Goal: Information Seeking & Learning: Understand process/instructions

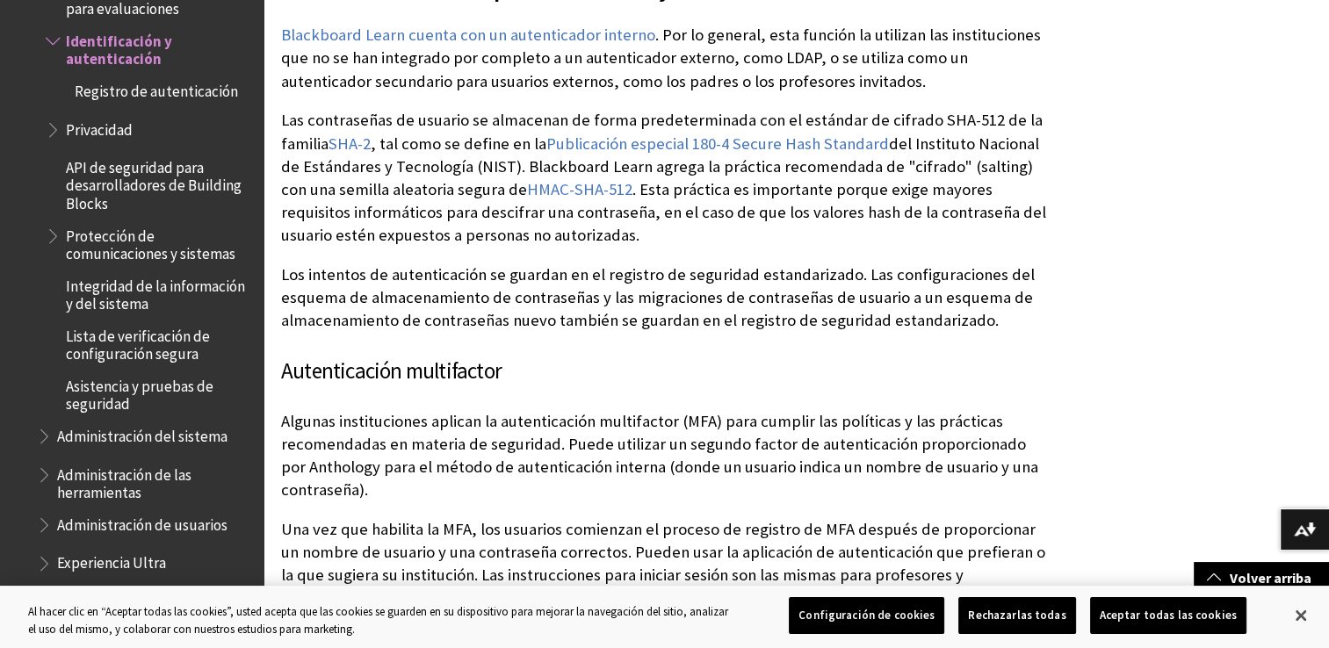
scroll to position [1922, 0]
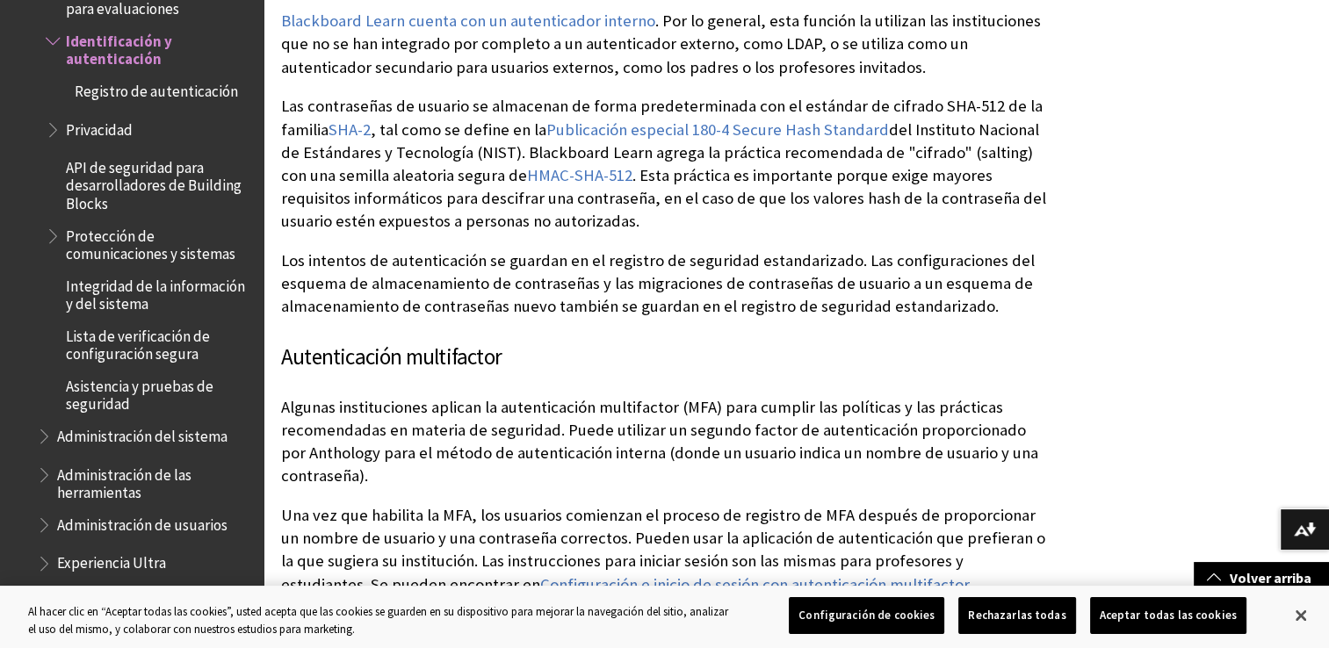
click at [192, 85] on span "Registro de autenticación" at bounding box center [156, 88] width 163 height 24
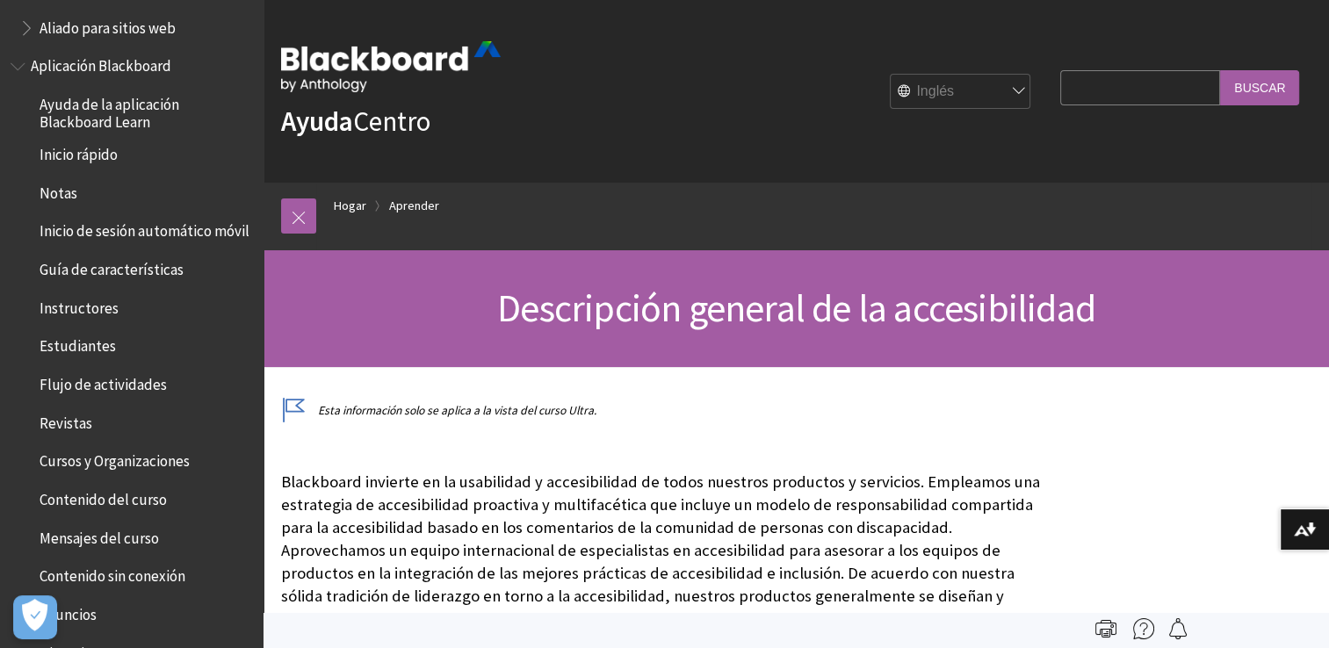
scroll to position [130, 0]
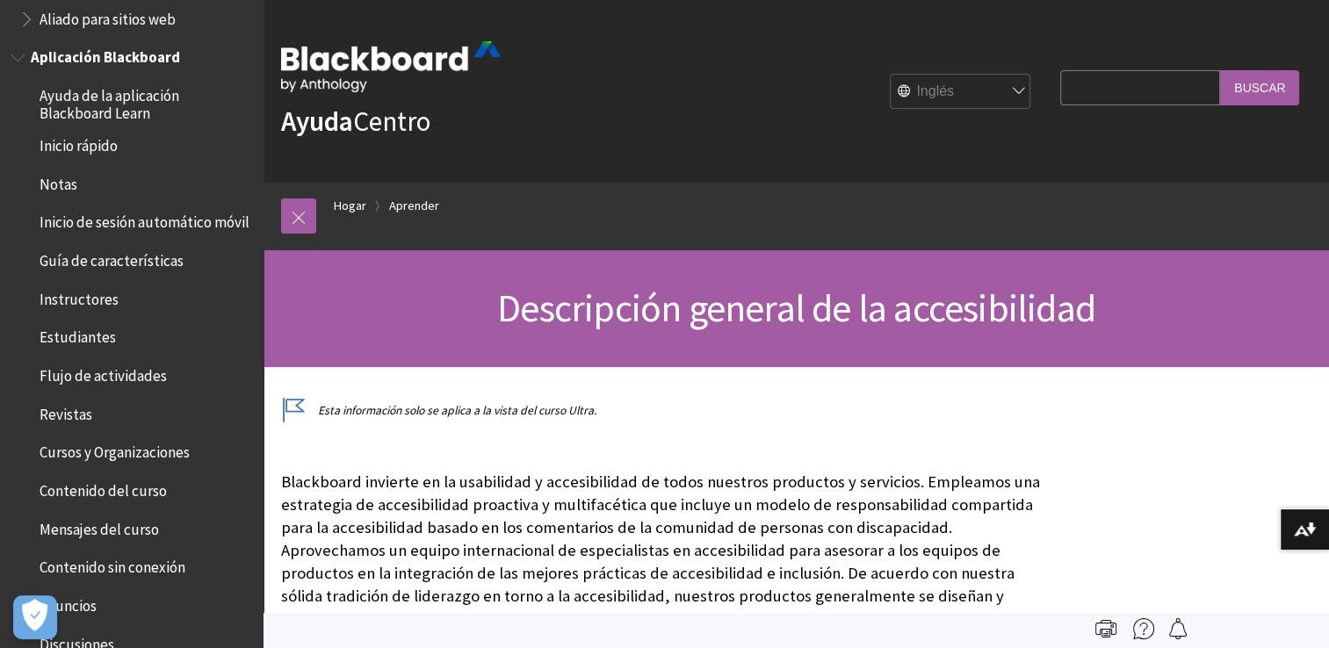
click at [108, 149] on span "Inicio rápido" at bounding box center [79, 143] width 78 height 24
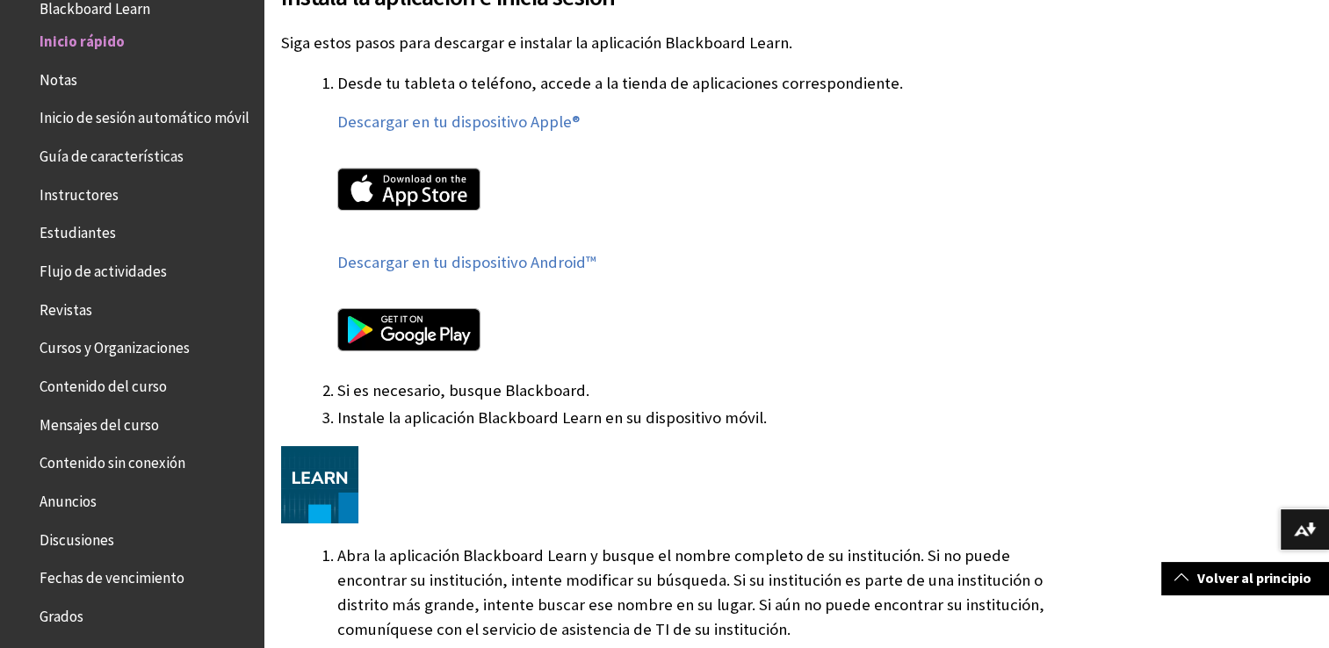
scroll to position [1072, 0]
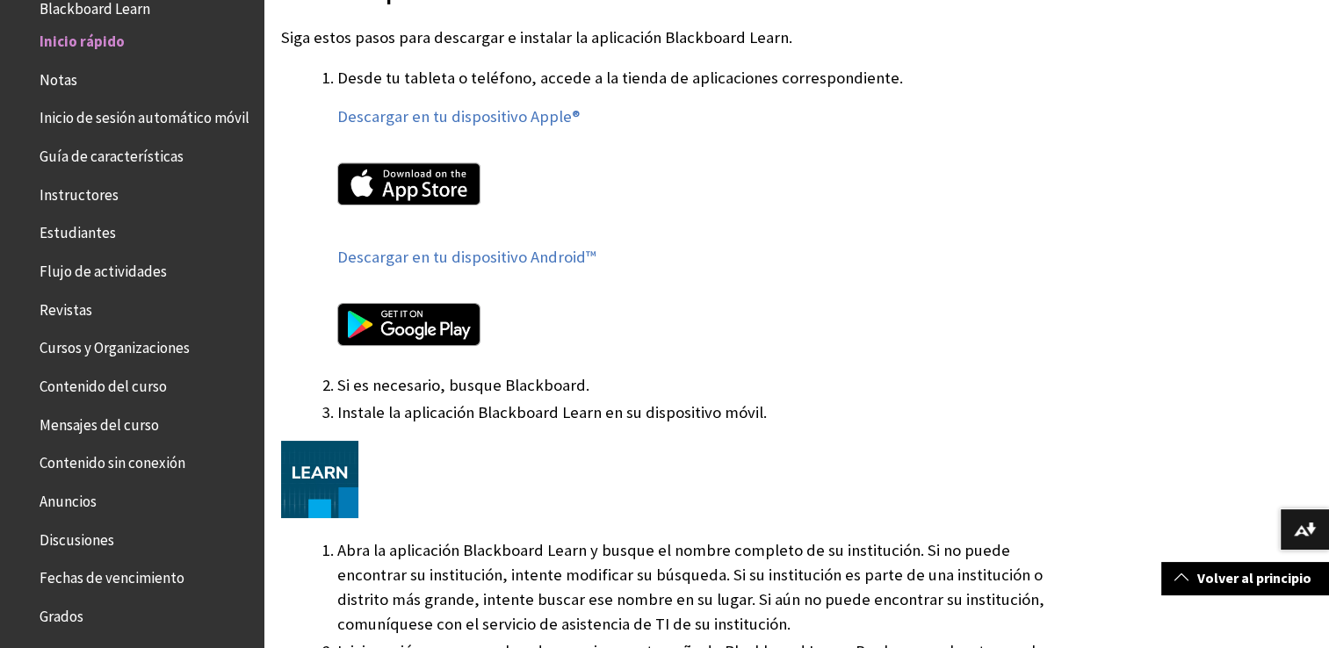
click at [60, 127] on span "Inicio de sesión automático móvil" at bounding box center [145, 116] width 210 height 24
